Goal: Task Accomplishment & Management: Use online tool/utility

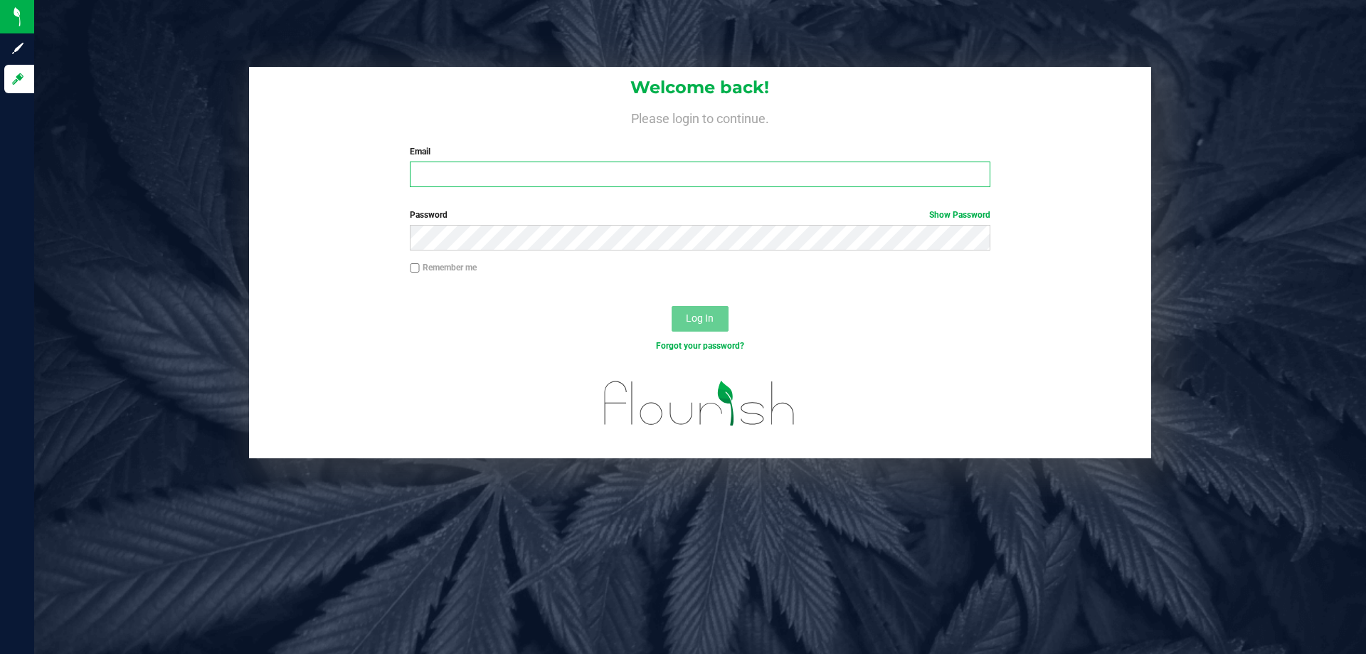
click at [501, 175] on input "Email" at bounding box center [700, 174] width 580 height 26
type input "[EMAIL_ADDRESS][DOMAIN_NAME]"
click at [672, 306] on button "Log In" at bounding box center [700, 319] width 57 height 26
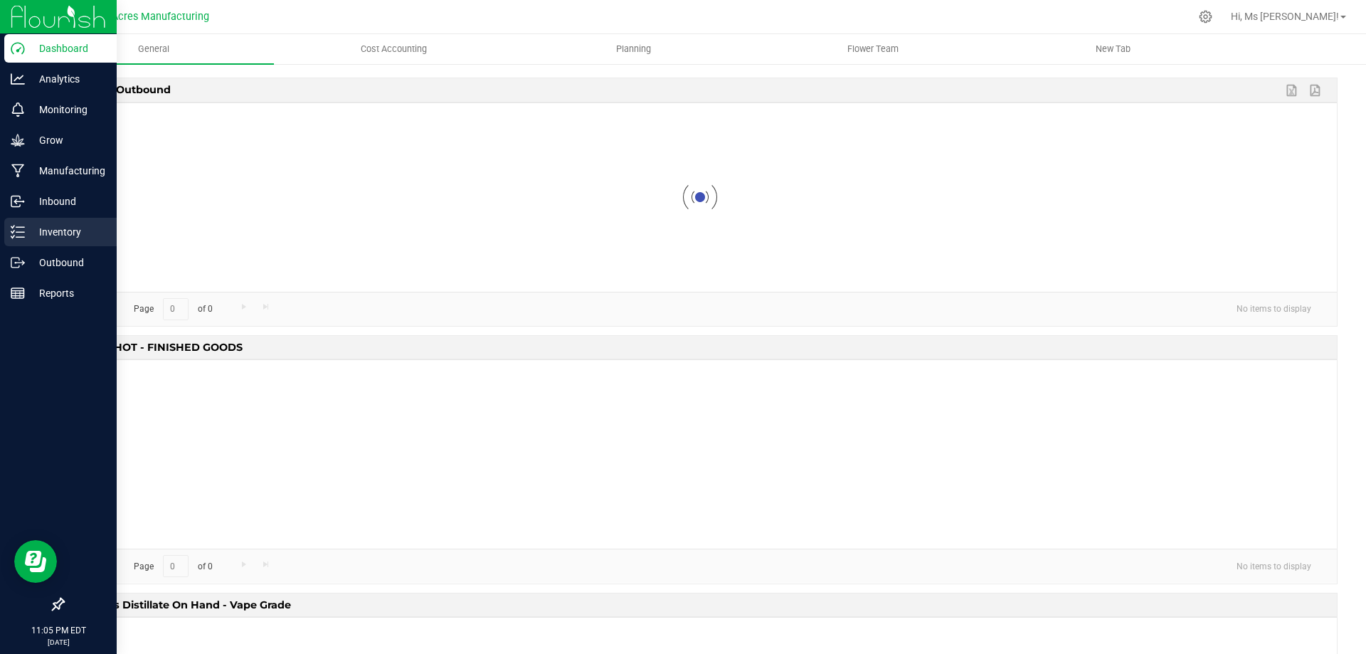
click at [56, 239] on p "Inventory" at bounding box center [67, 231] width 85 height 17
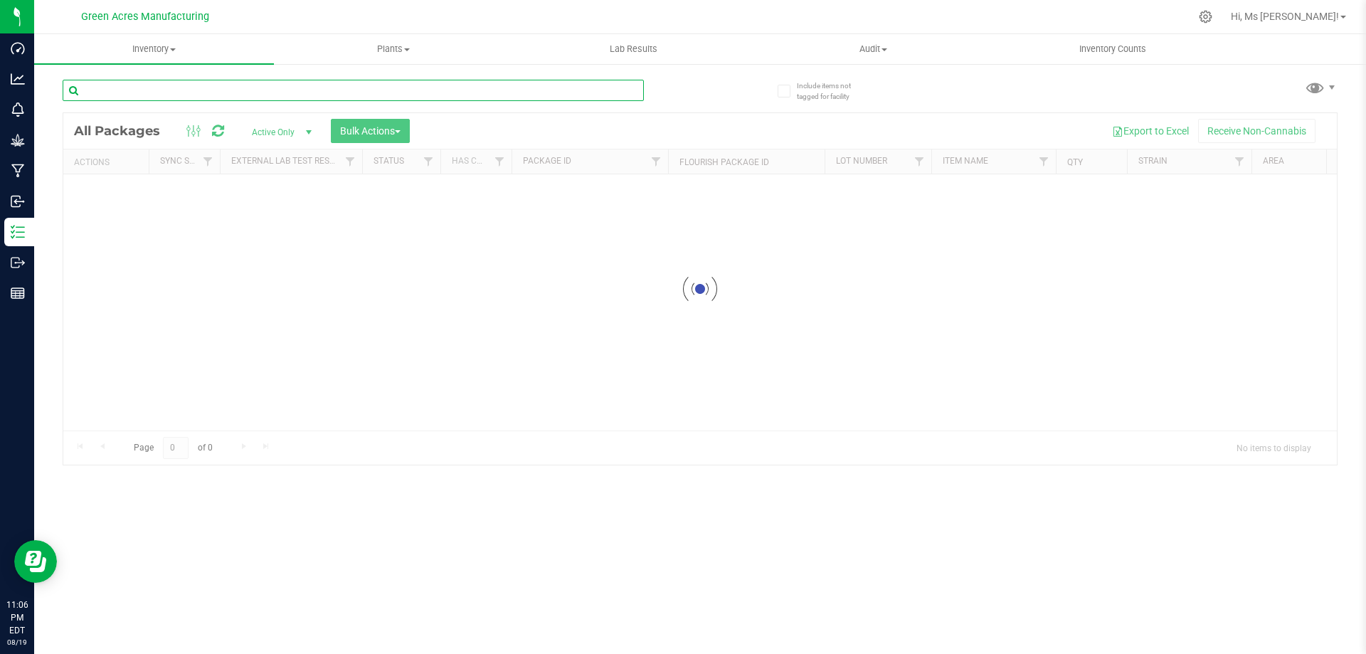
click at [141, 92] on input "text" at bounding box center [353, 90] width 581 height 21
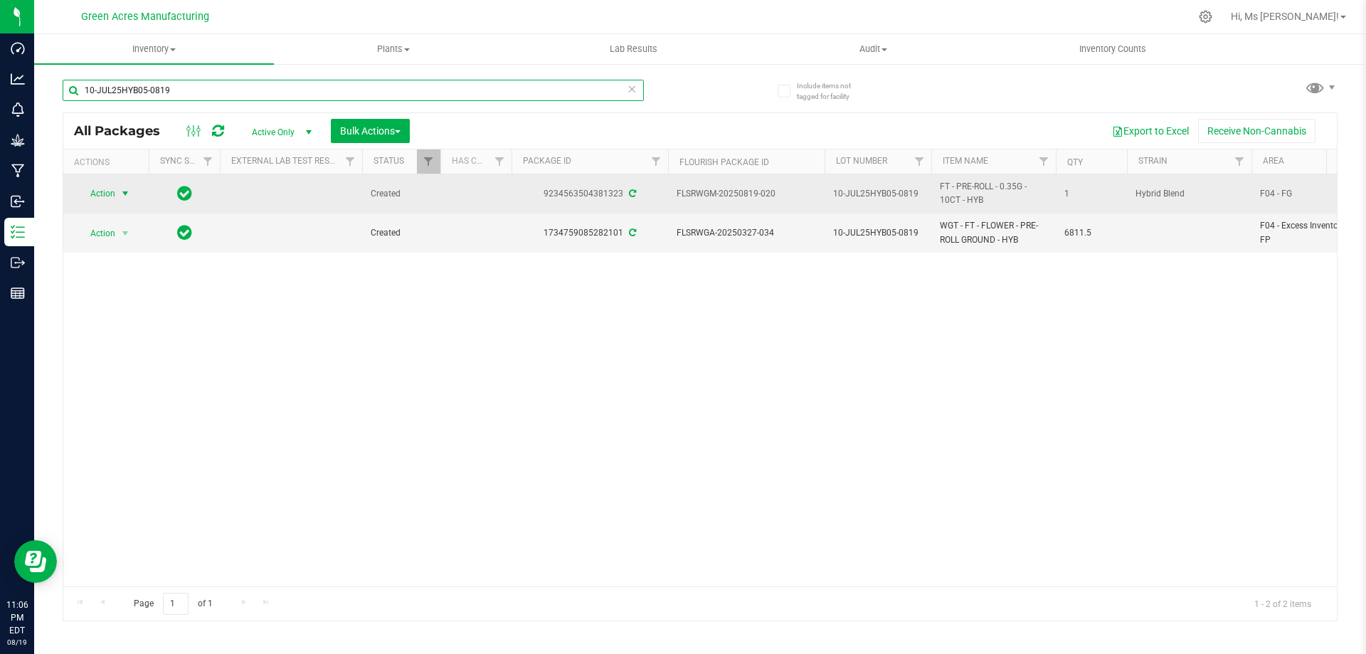
type input "10-JUL25HYB05-0819"
click at [129, 196] on span "select" at bounding box center [125, 193] width 11 height 11
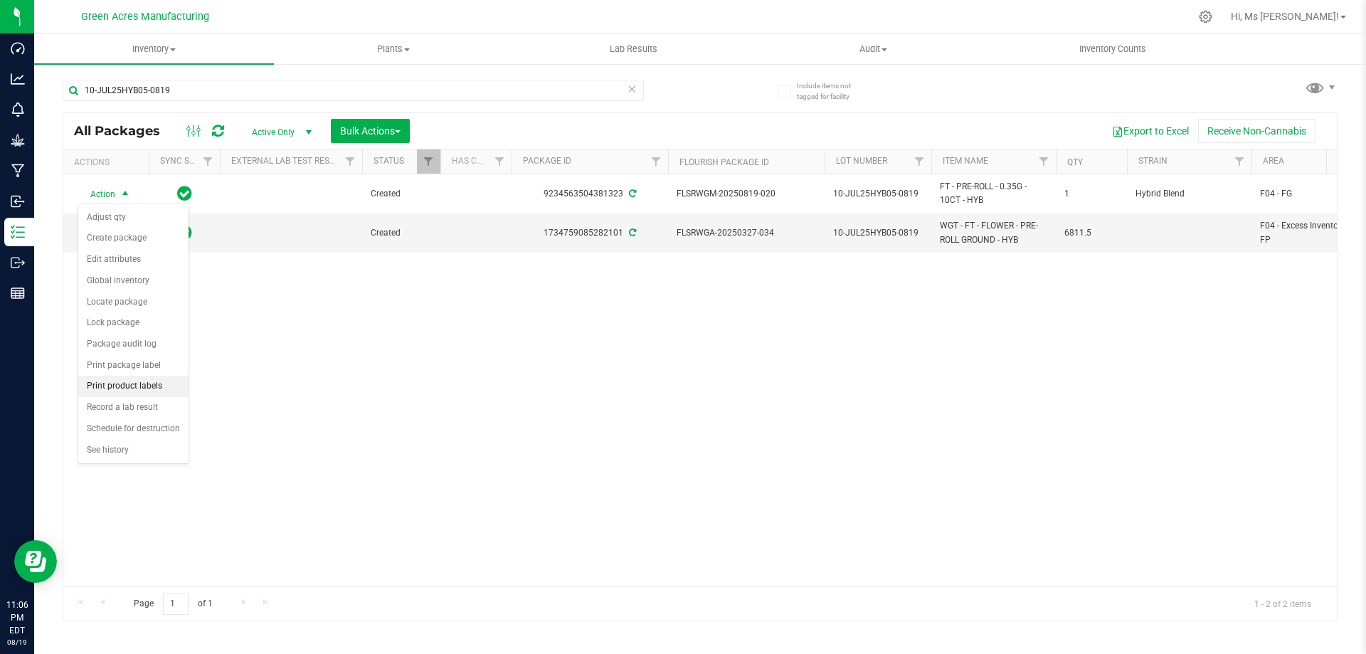
click at [161, 386] on li "Print product labels" at bounding box center [133, 386] width 110 height 21
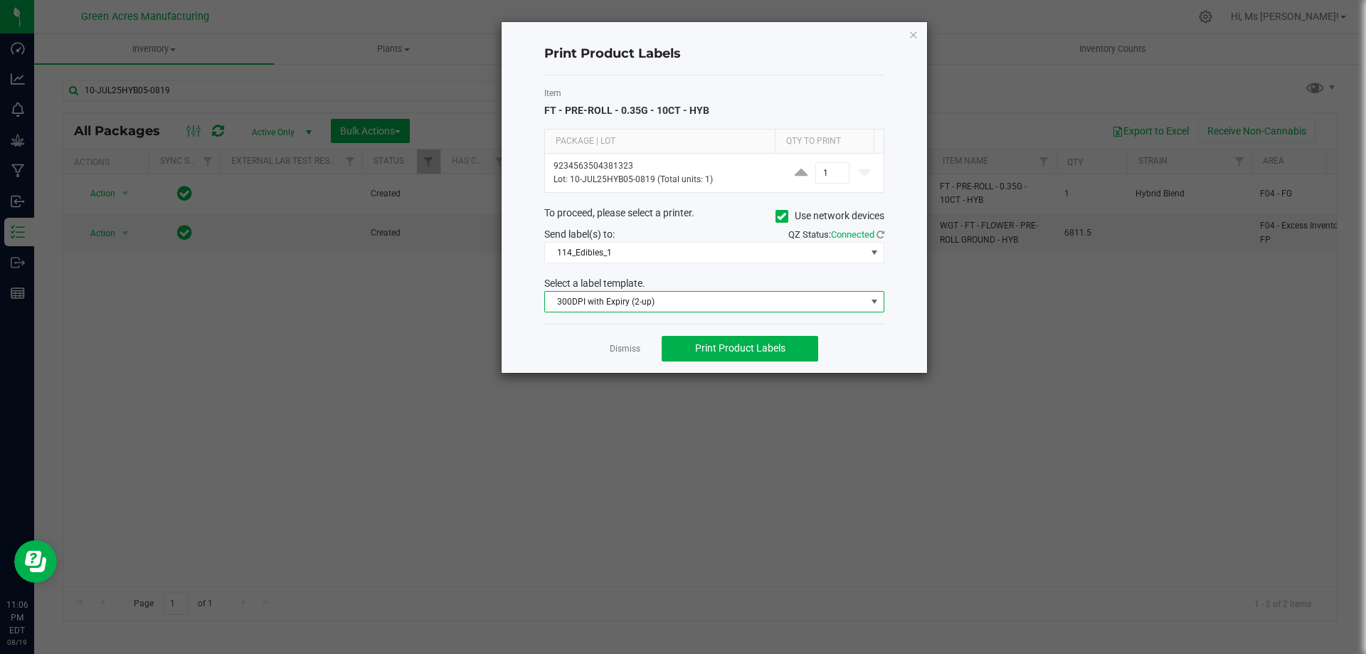
click at [756, 303] on span "300DPI with Expiry (2-up)" at bounding box center [705, 302] width 321 height 20
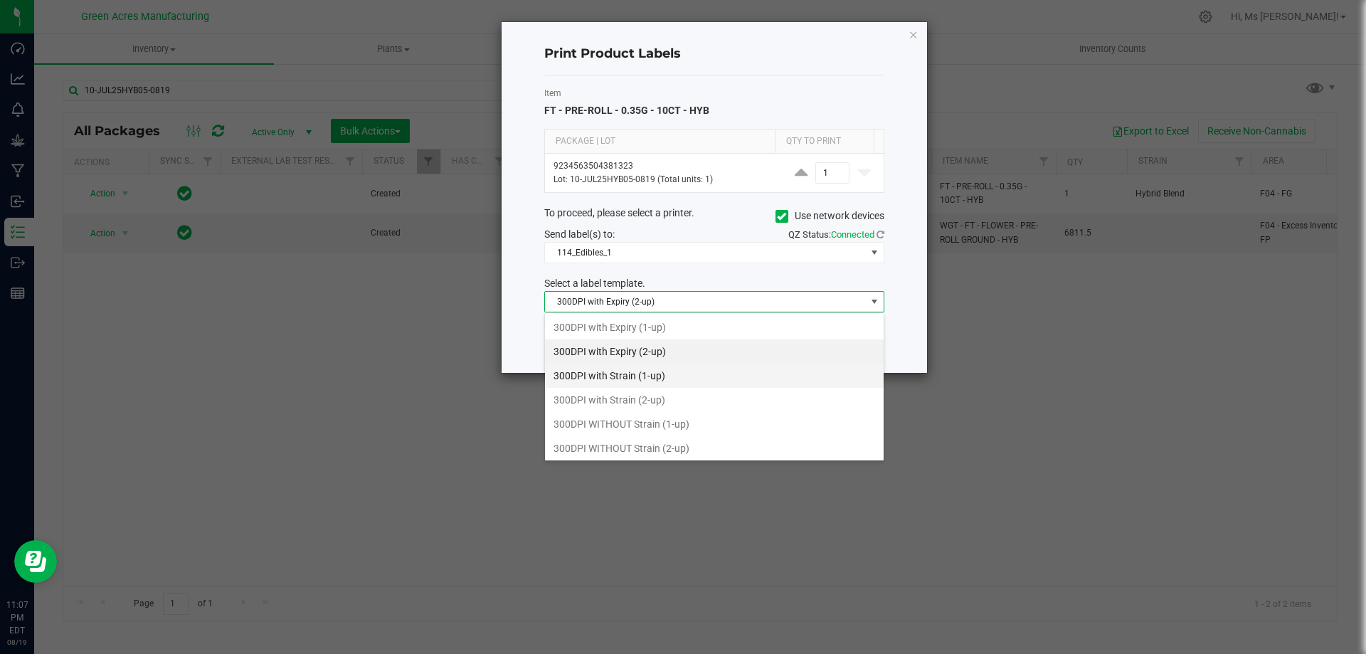
scroll to position [21, 340]
click at [733, 439] on li "300DPI WITHOUT Strain (2-up)" at bounding box center [714, 448] width 339 height 24
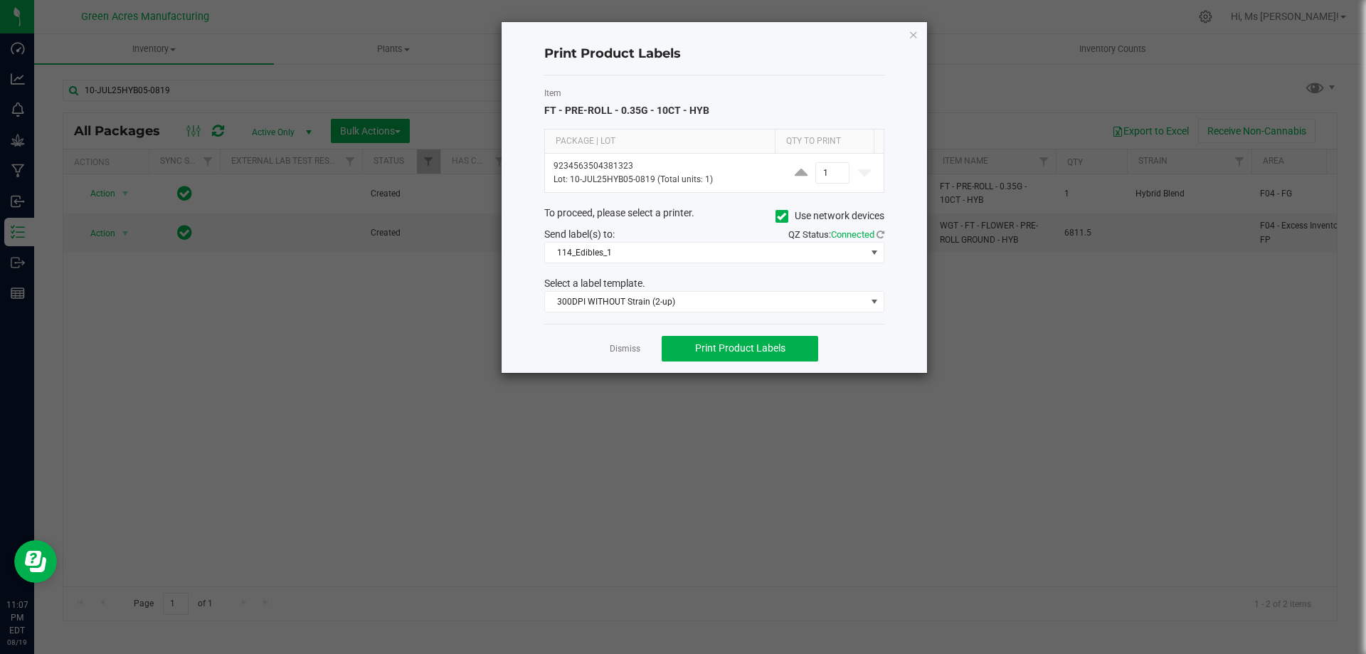
click at [778, 223] on label "Use network devices" at bounding box center [829, 215] width 109 height 15
click at [0, 0] on input "Use network devices" at bounding box center [0, 0] width 0 height 0
click at [784, 256] on span at bounding box center [705, 253] width 321 height 20
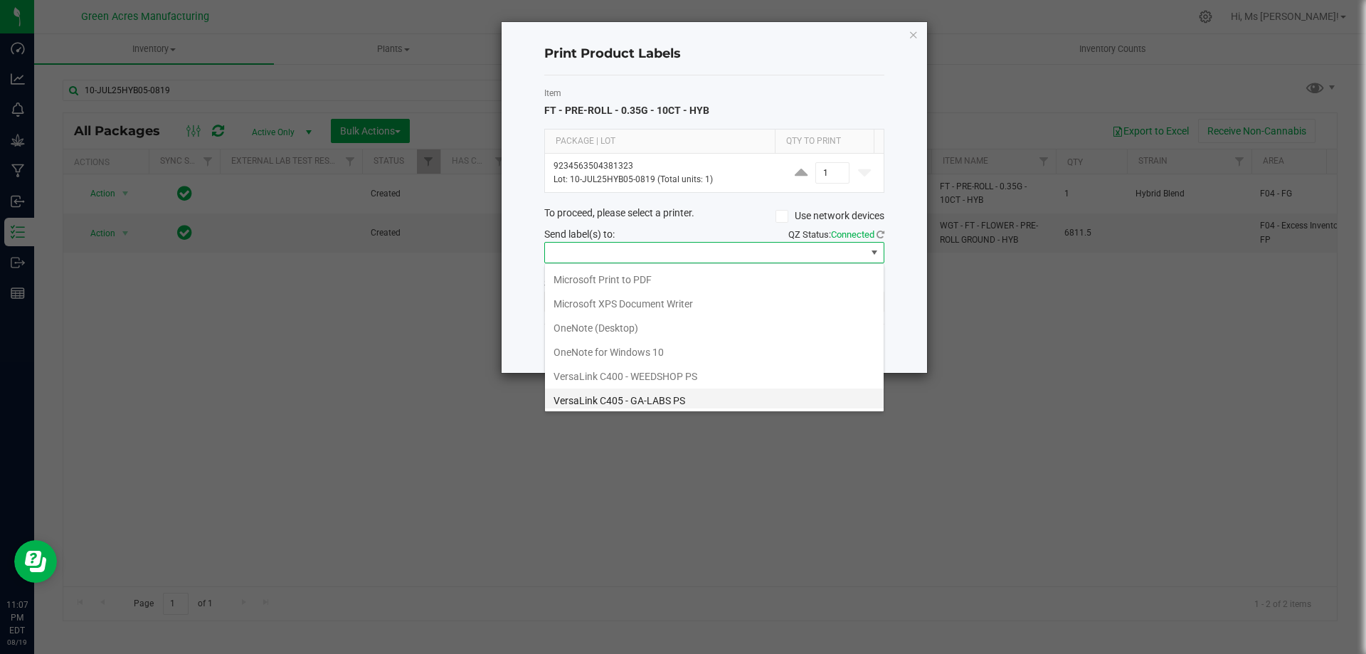
scroll to position [75, 0]
click at [696, 399] on ZPL "ZDesigner ZD410-300dpi ZPL" at bounding box center [714, 396] width 339 height 24
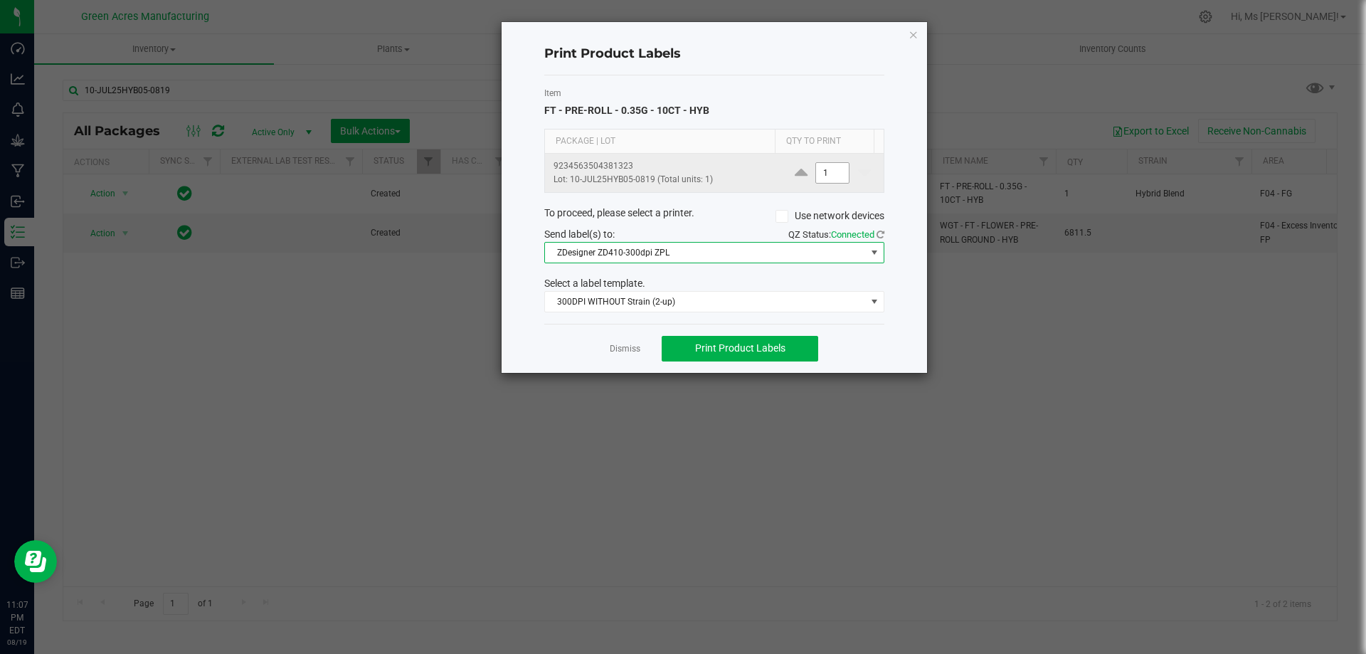
click at [837, 170] on input "1" at bounding box center [832, 173] width 33 height 20
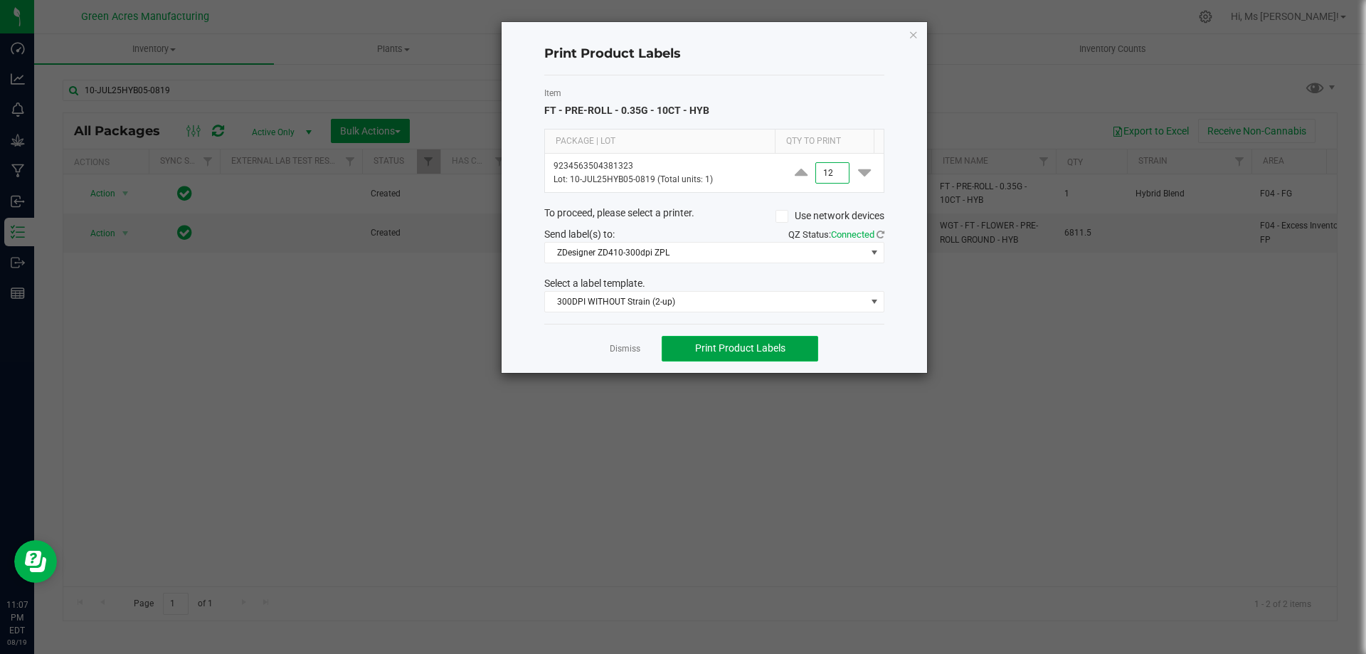
click at [750, 340] on button "Print Product Labels" at bounding box center [740, 349] width 156 height 26
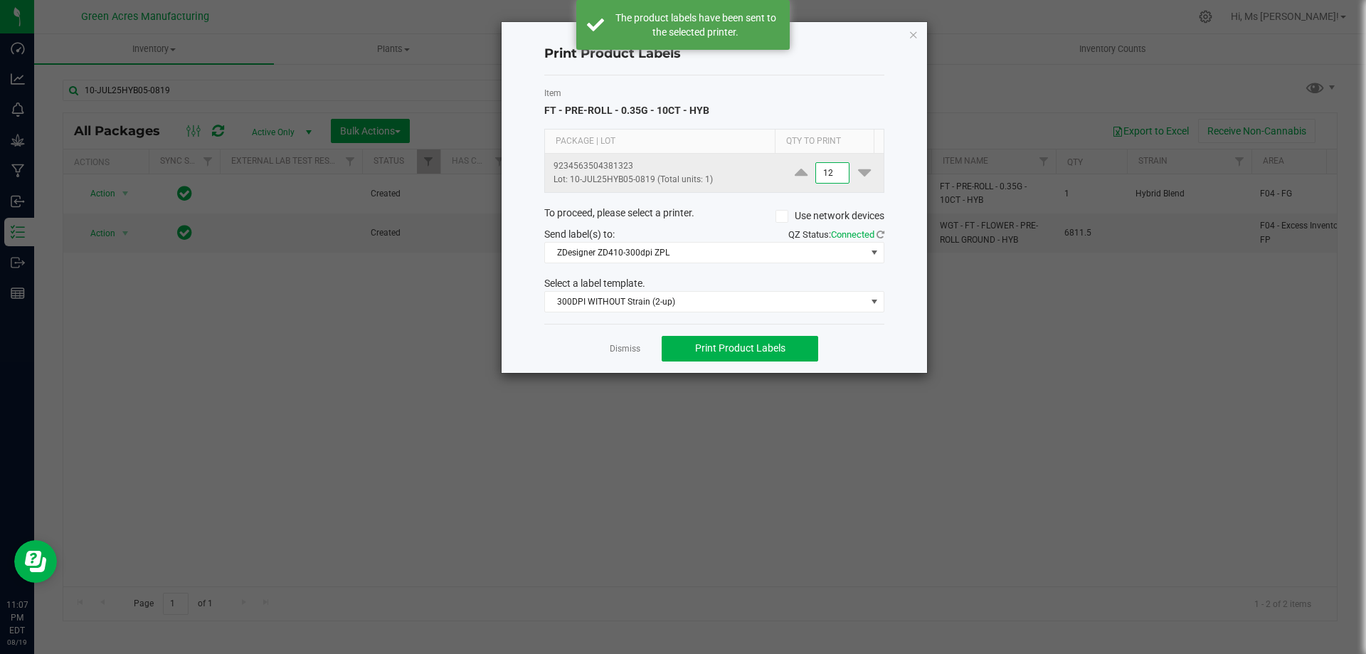
click at [824, 176] on input "12" at bounding box center [832, 173] width 33 height 20
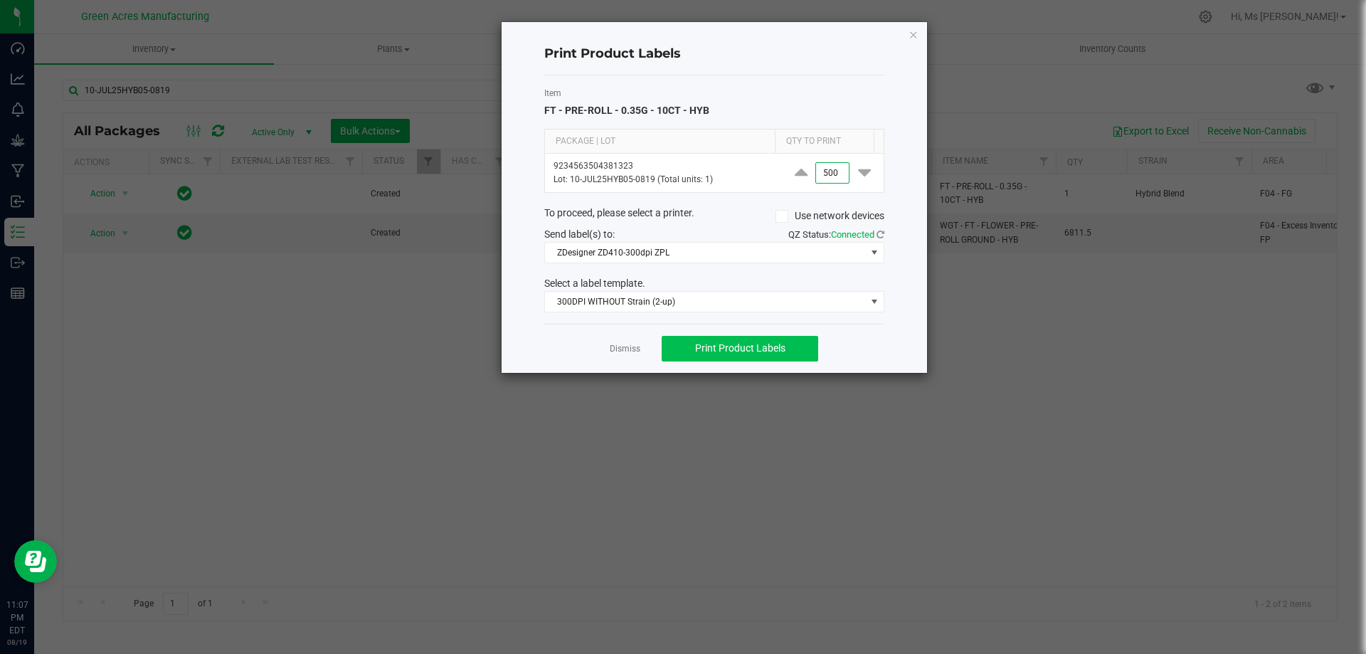
type input "500"
click at [790, 341] on button "Print Product Labels" at bounding box center [740, 349] width 156 height 26
click at [625, 350] on link "Dismiss" at bounding box center [625, 349] width 31 height 12
